Goal: Go to known website: Go to known website

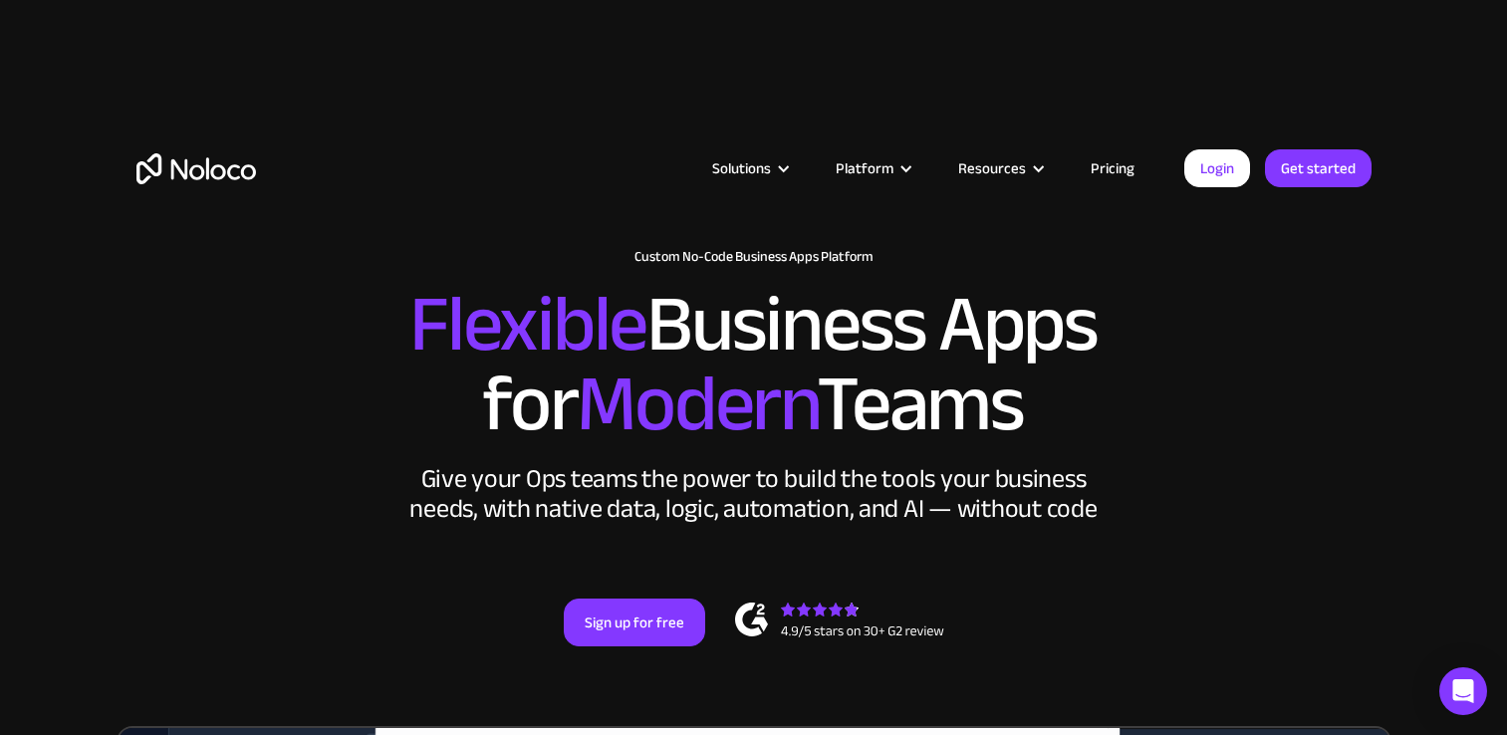
click at [1187, 164] on link "Login" at bounding box center [1217, 168] width 66 height 38
drag, startPoint x: 0, startPoint y: 0, endPoint x: 1204, endPoint y: 175, distance: 1216.5
click at [1204, 175] on link "Login" at bounding box center [1217, 168] width 66 height 38
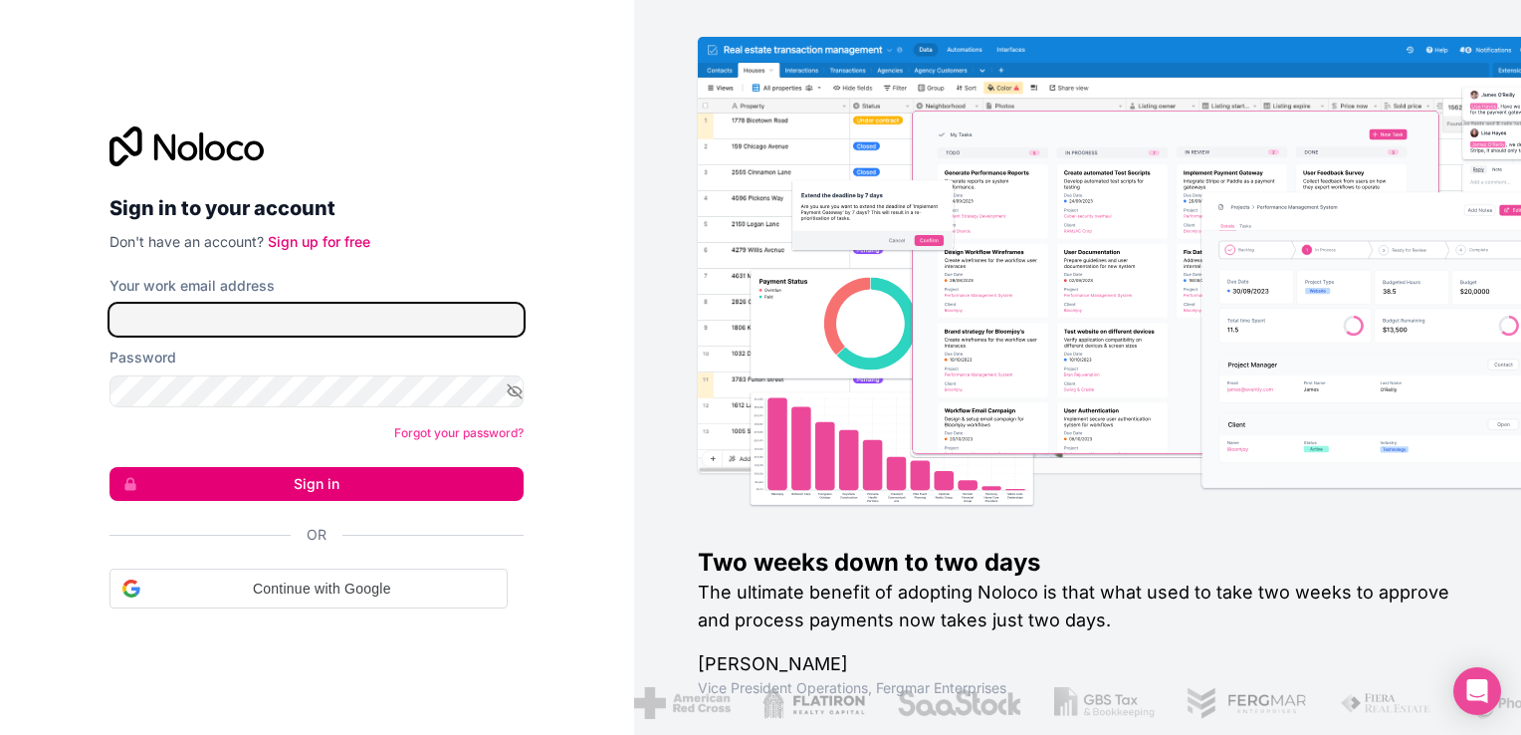
drag, startPoint x: 0, startPoint y: 0, endPoint x: 476, endPoint y: 324, distance: 575.5
click at [476, 324] on input "Your work email address" at bounding box center [317, 320] width 414 height 32
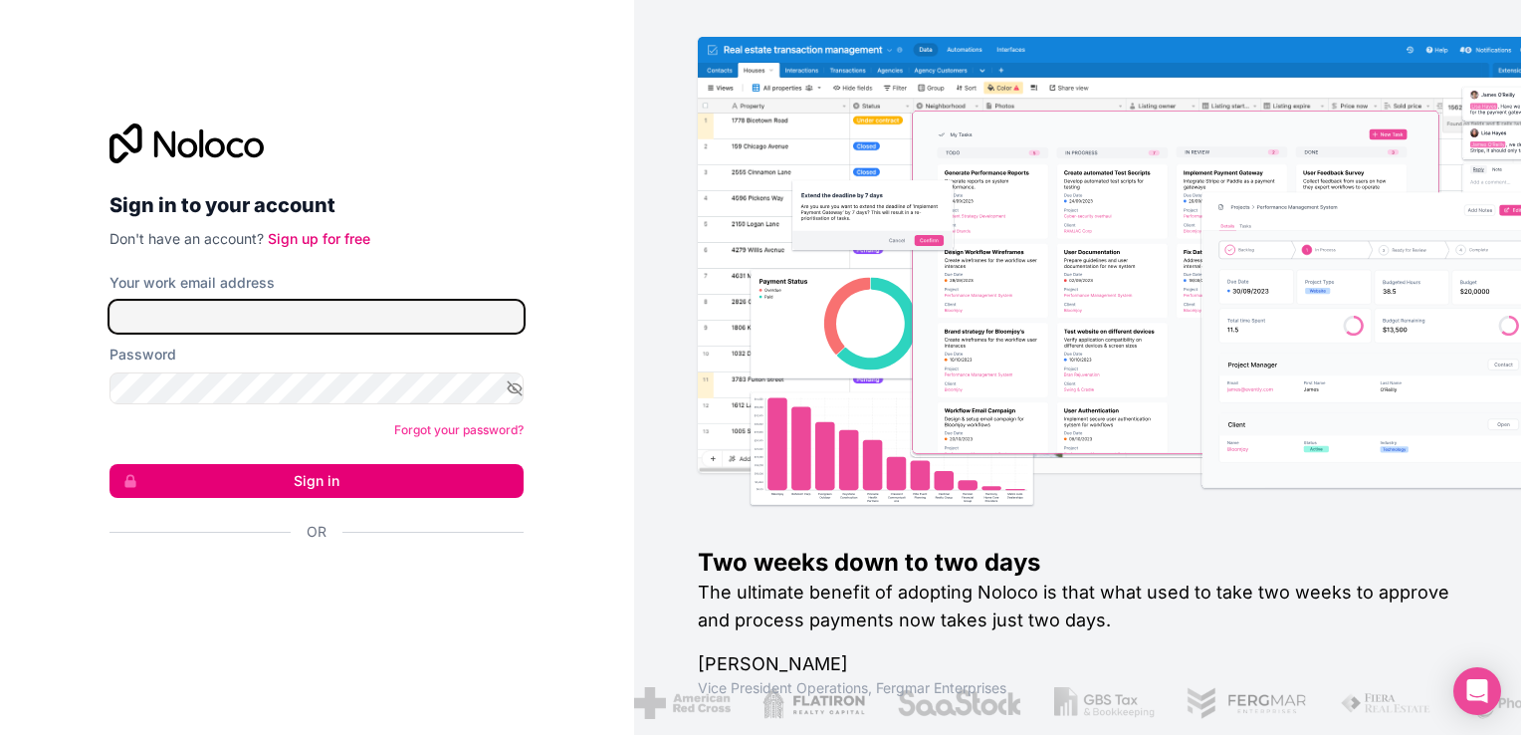
type input "signin@boringgroup.net"
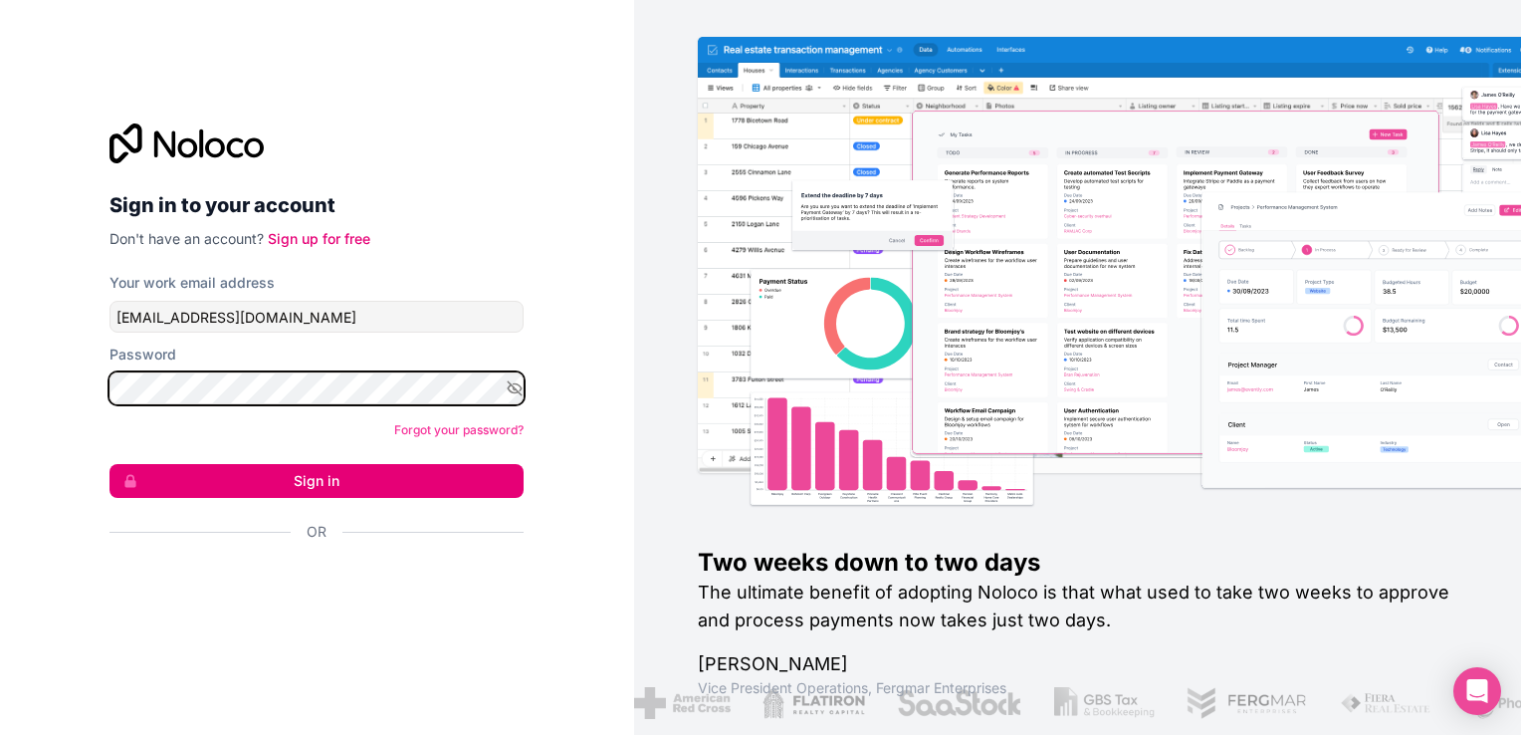
click at [110, 464] on button "Sign in" at bounding box center [317, 481] width 414 height 34
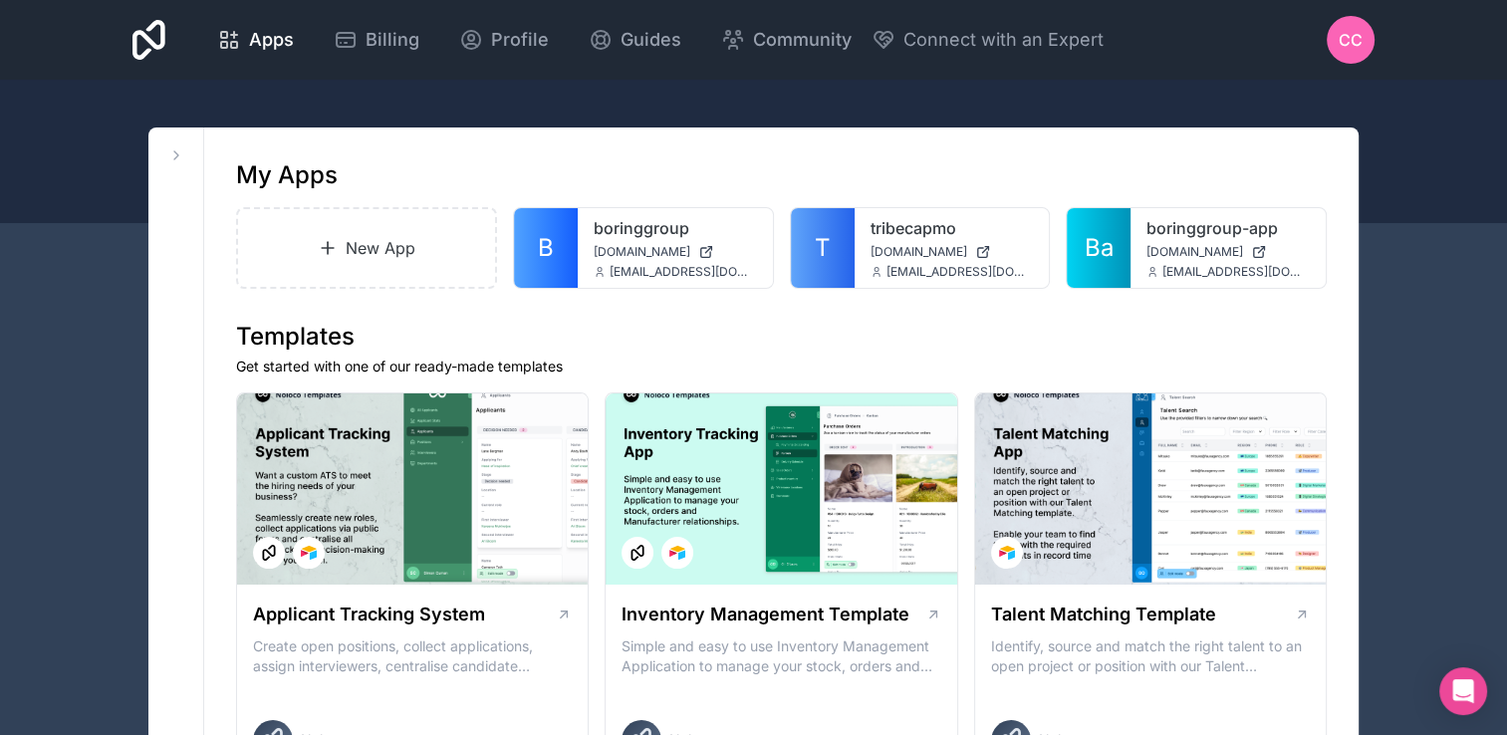
click at [832, 263] on link "T" at bounding box center [823, 248] width 64 height 80
